Goal: Task Accomplishment & Management: Use online tool/utility

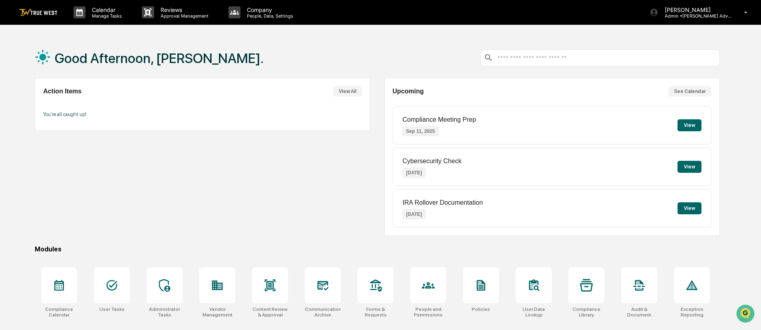
click at [348, 93] on button "View All" at bounding box center [347, 91] width 29 height 10
click at [166, 15] on p "Approval Management" at bounding box center [183, 16] width 58 height 6
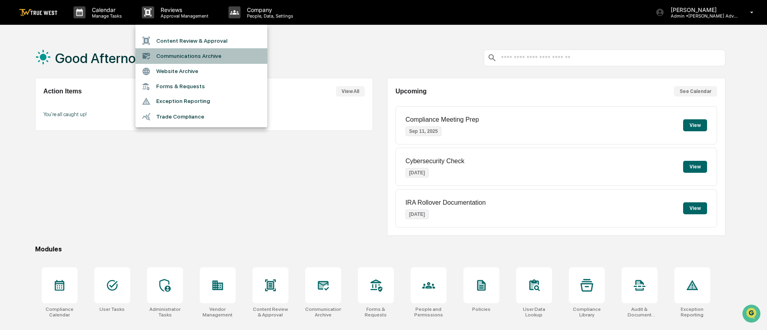
click at [175, 53] on li "Communications Archive" at bounding box center [201, 55] width 132 height 15
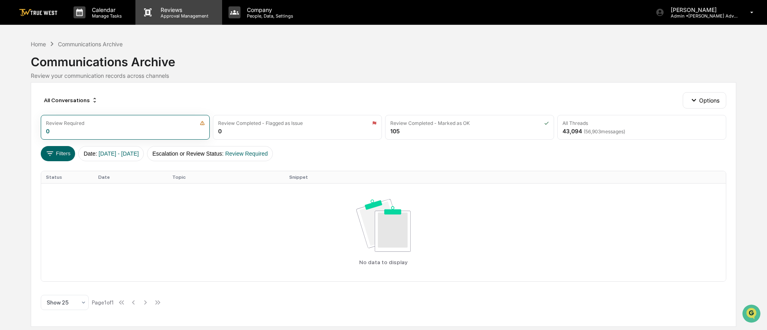
click at [178, 10] on p "Reviews" at bounding box center [183, 9] width 58 height 7
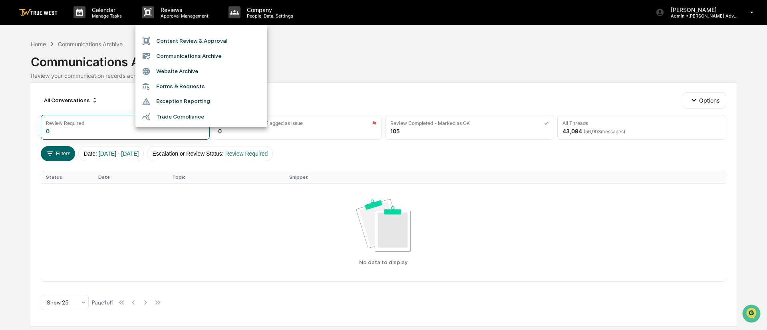
click at [749, 9] on div at bounding box center [383, 165] width 767 height 330
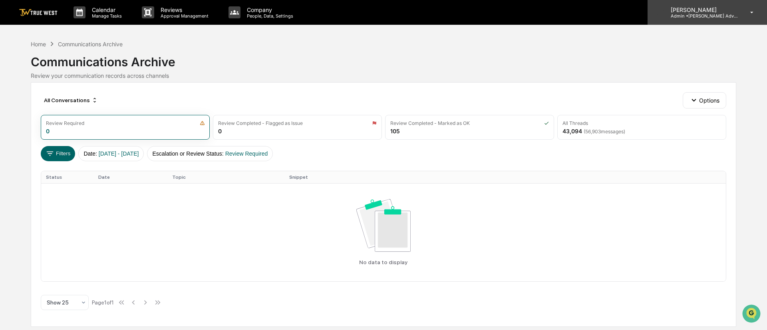
click at [721, 14] on p "Admin • Wilkerson Advisory Group" at bounding box center [701, 16] width 74 height 6
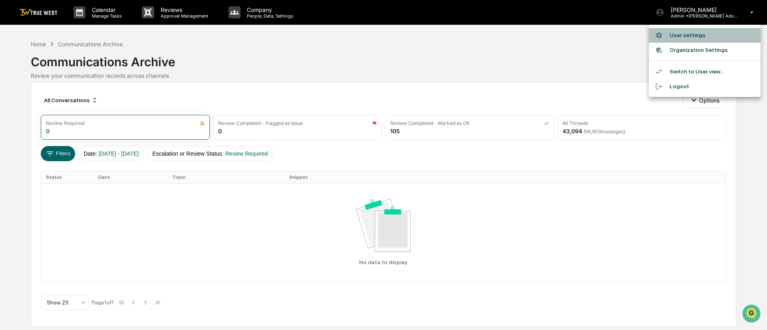
click at [679, 36] on li "User settings" at bounding box center [705, 35] width 112 height 15
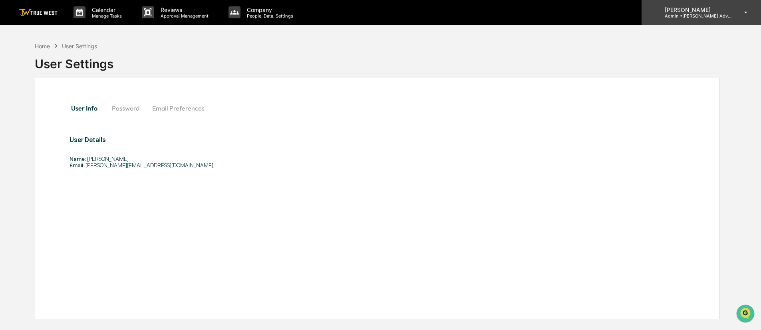
click at [728, 13] on p "Admin • Wilkerson Advisory Group" at bounding box center [695, 16] width 74 height 6
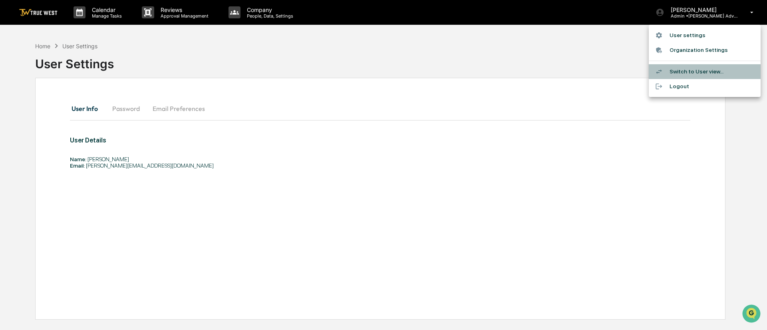
click at [707, 72] on li "Switch to User view..." at bounding box center [705, 71] width 112 height 15
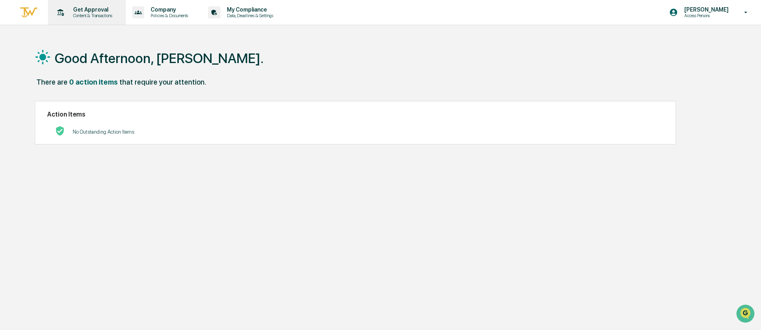
click at [81, 9] on p "Get Approval" at bounding box center [92, 9] width 50 height 6
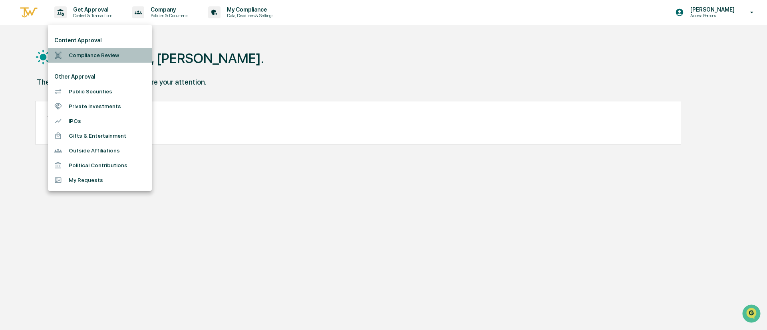
click at [88, 56] on li "Compliance Review" at bounding box center [100, 55] width 104 height 15
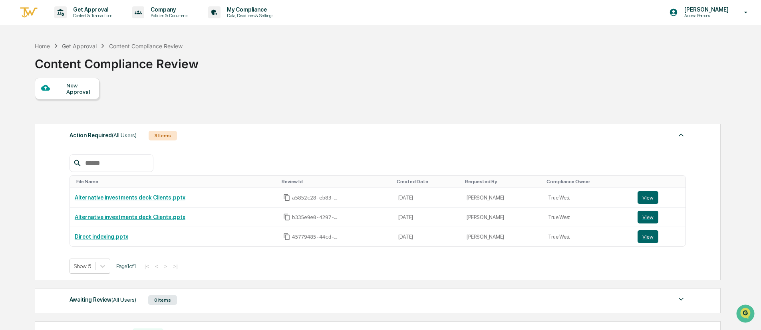
drag, startPoint x: 761, startPoint y: 216, endPoint x: 765, endPoint y: 244, distance: 28.2
click at [761, 244] on html "Get Approval Content & Transactions Company Policies & Documents My Compliance …" at bounding box center [380, 165] width 761 height 330
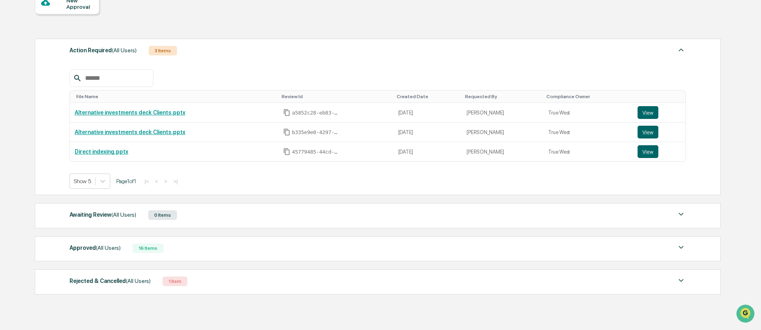
scroll to position [96, 0]
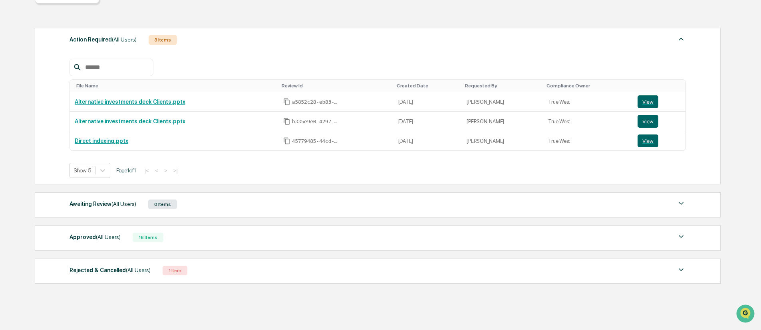
click at [680, 268] on img at bounding box center [681, 270] width 10 height 10
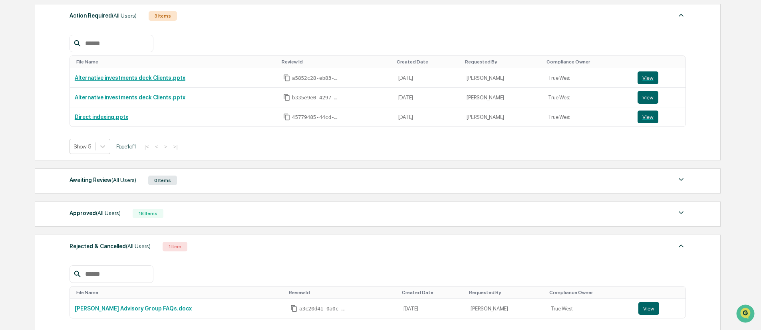
scroll to position [144, 0]
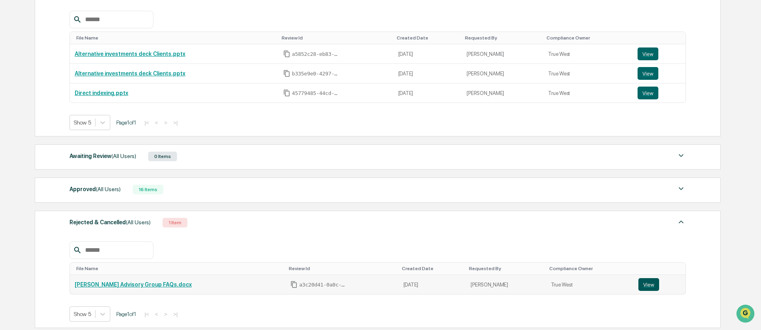
click at [641, 284] on button "View" at bounding box center [648, 284] width 21 height 13
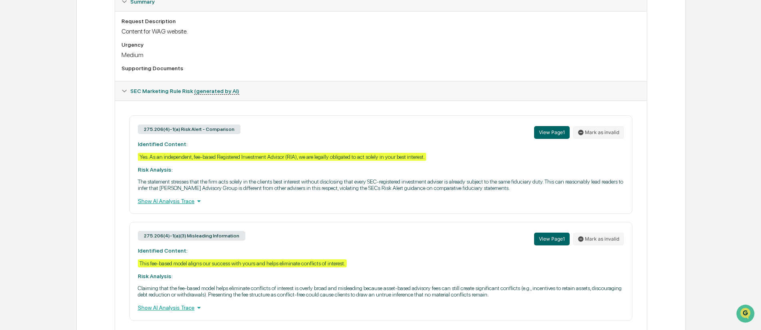
scroll to position [224, 0]
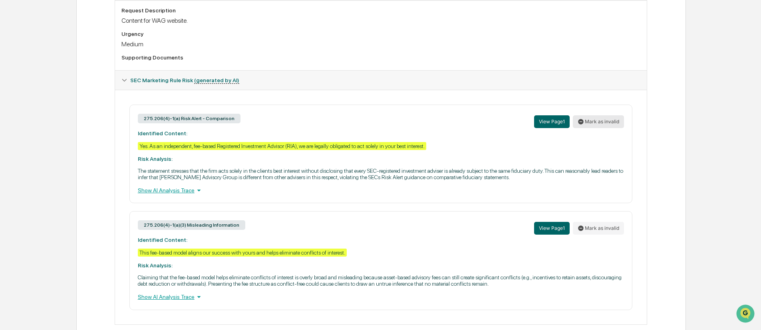
click at [593, 120] on button "Mark as invalid" at bounding box center [598, 121] width 51 height 13
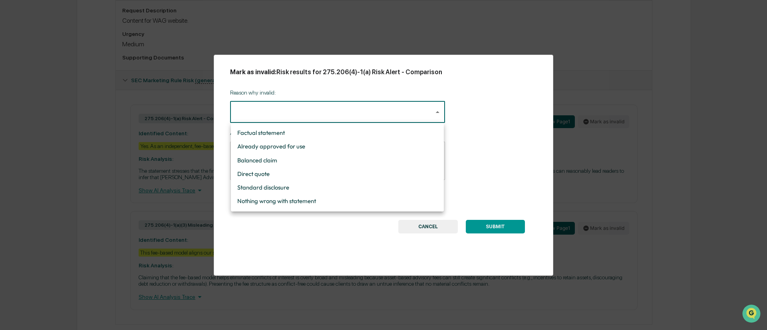
click at [430, 108] on body "Get Approval Content & Transactions Company Policies & Documents My Compliance …" at bounding box center [383, 60] width 767 height 569
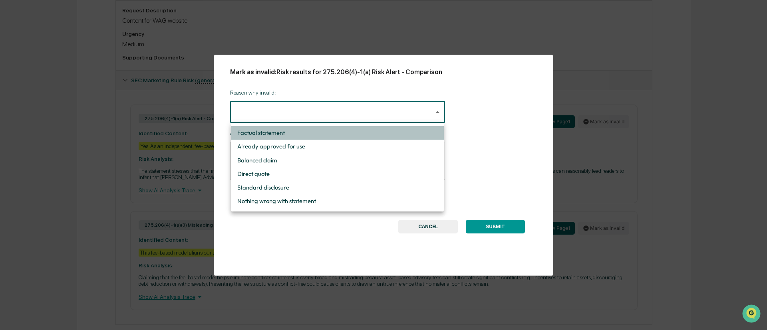
click at [271, 137] on li "Factual statement" at bounding box center [337, 133] width 213 height 14
type input "**********"
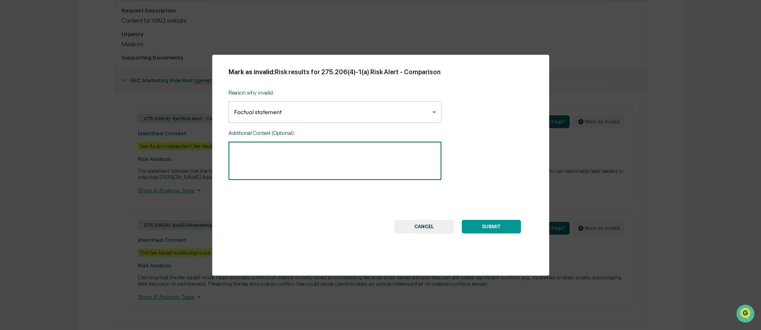
click at [236, 151] on textarea at bounding box center [335, 161] width 202 height 25
type textarea "**********"
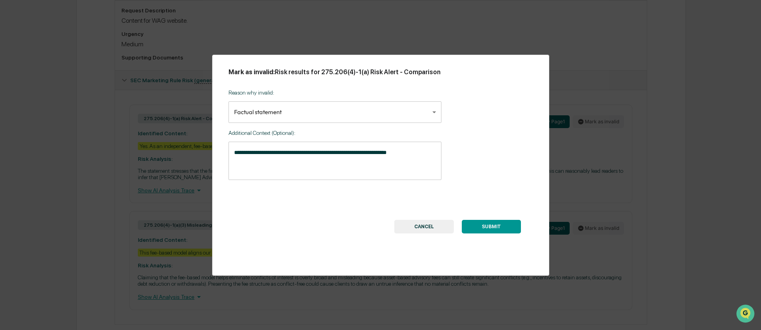
click at [512, 228] on button "SUBMIT" at bounding box center [491, 227] width 59 height 14
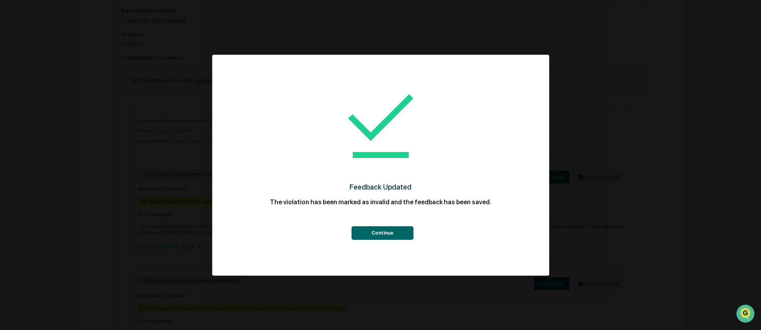
click at [382, 228] on button "Continue" at bounding box center [383, 233] width 62 height 14
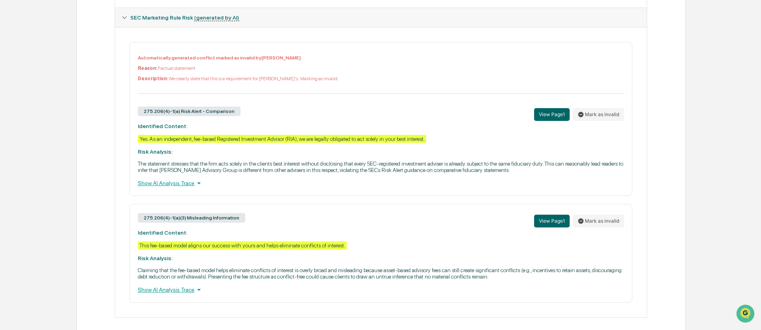
scroll to position [294, 0]
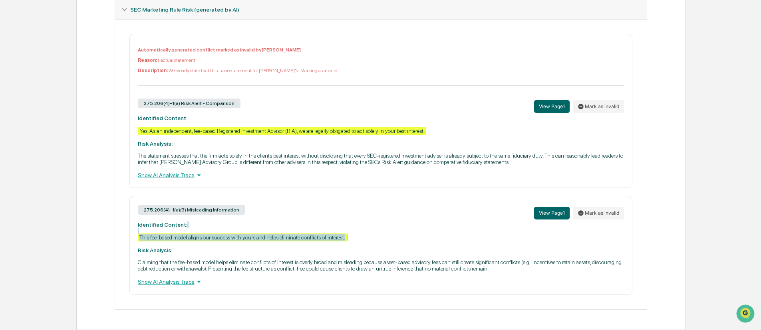
drag, startPoint x: 361, startPoint y: 233, endPoint x: 352, endPoint y: 243, distance: 13.8
click at [352, 243] on div "275.206(4)-1(a)(3) Misleading Information View Page 1 Mark as invalid Identifie…" at bounding box center [380, 245] width 503 height 99
click at [307, 235] on div "This fee-based model aligns our success with yours and helps eliminate conflict…" at bounding box center [242, 238] width 209 height 8
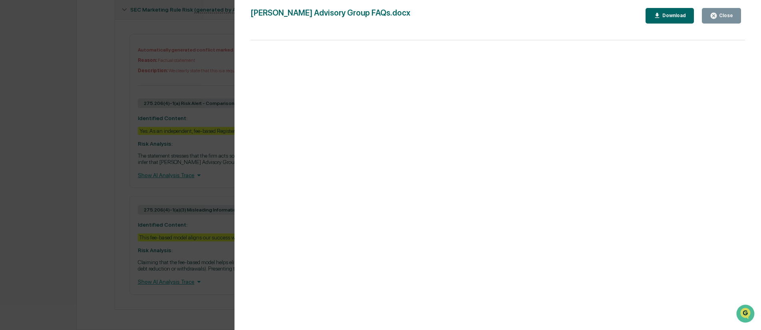
click at [713, 14] on icon "button" at bounding box center [714, 16] width 6 height 6
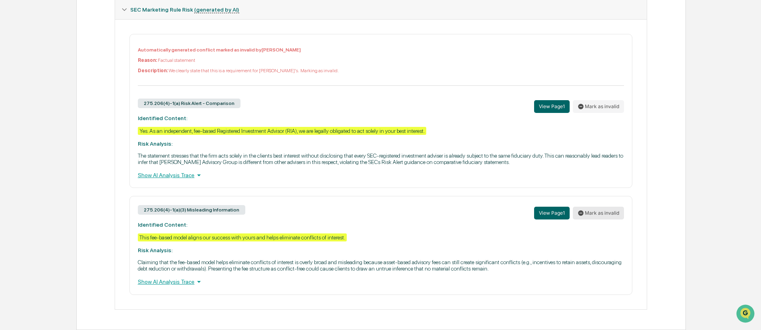
click at [592, 214] on button "Mark as invalid" at bounding box center [598, 213] width 51 height 13
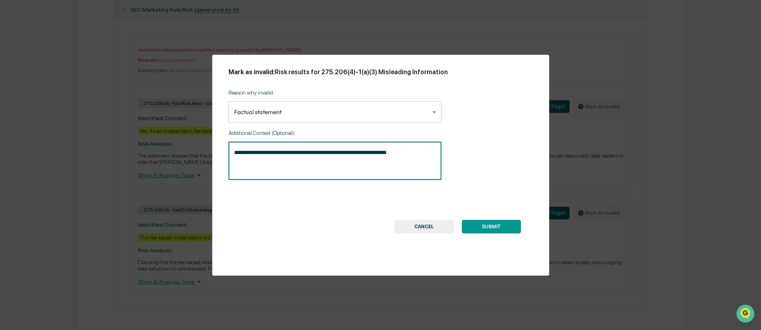
click at [397, 156] on textarea "**********" at bounding box center [335, 161] width 202 height 25
type textarea "*"
click at [321, 152] on textarea "**********" at bounding box center [335, 161] width 202 height 25
click at [403, 156] on textarea "**********" at bounding box center [335, 161] width 202 height 25
type textarea "**********"
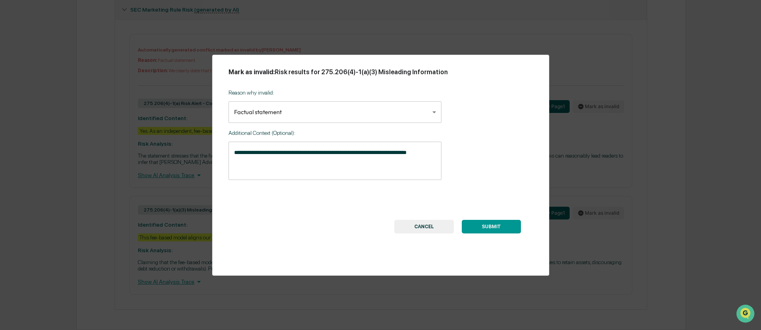
click at [496, 225] on button "SUBMIT" at bounding box center [491, 227] width 59 height 14
